Goal: Subscribe to service/newsletter

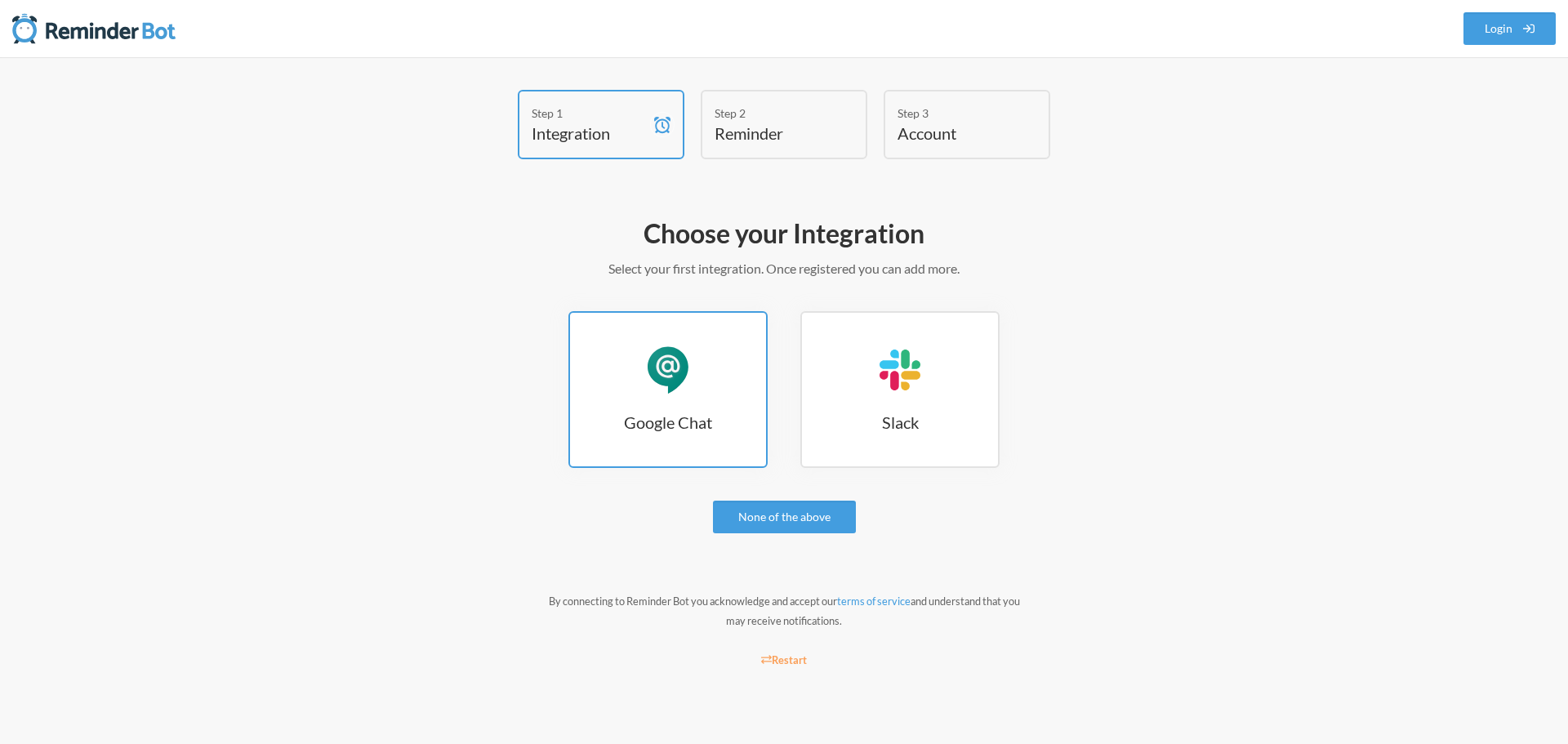
click at [720, 396] on link "Google Chat Google Chat" at bounding box center [668, 390] width 199 height 157
click at [710, 412] on h3 "Google Chat" at bounding box center [668, 422] width 196 height 23
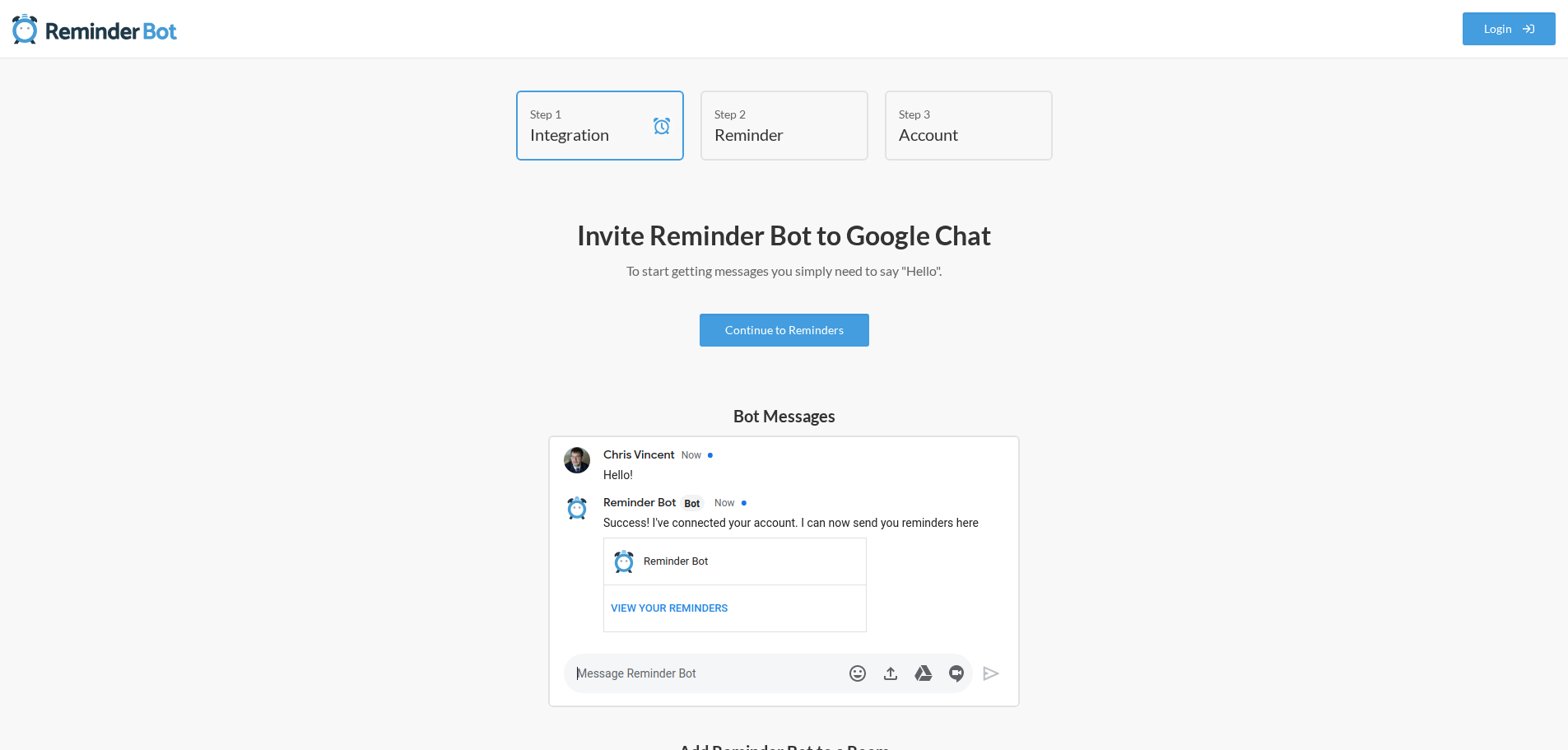
click at [426, 463] on div "Bot Messages" at bounding box center [784, 555] width 955 height 303
